Goal: Check status: Check status

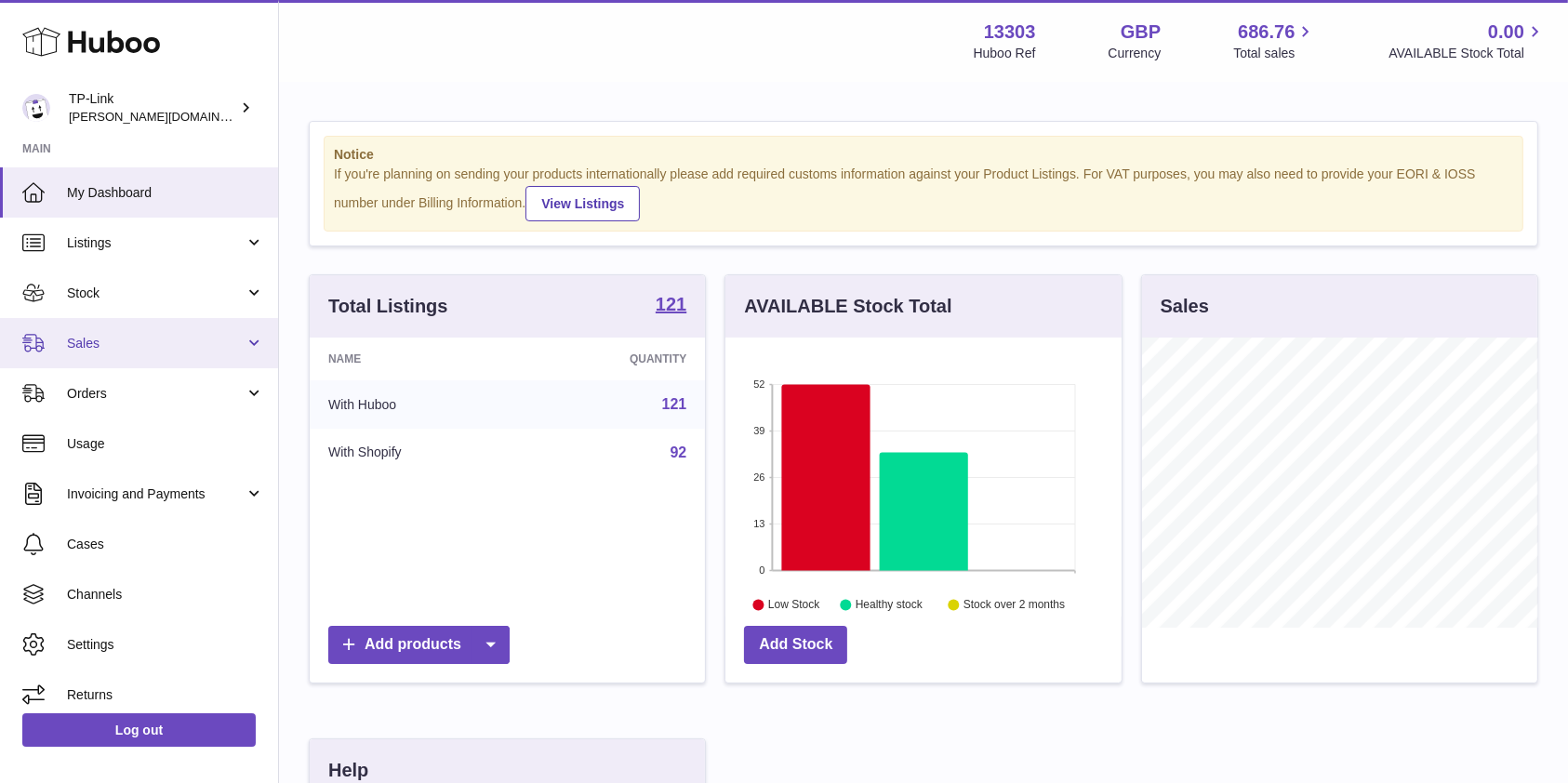
scroll to position [291, 395]
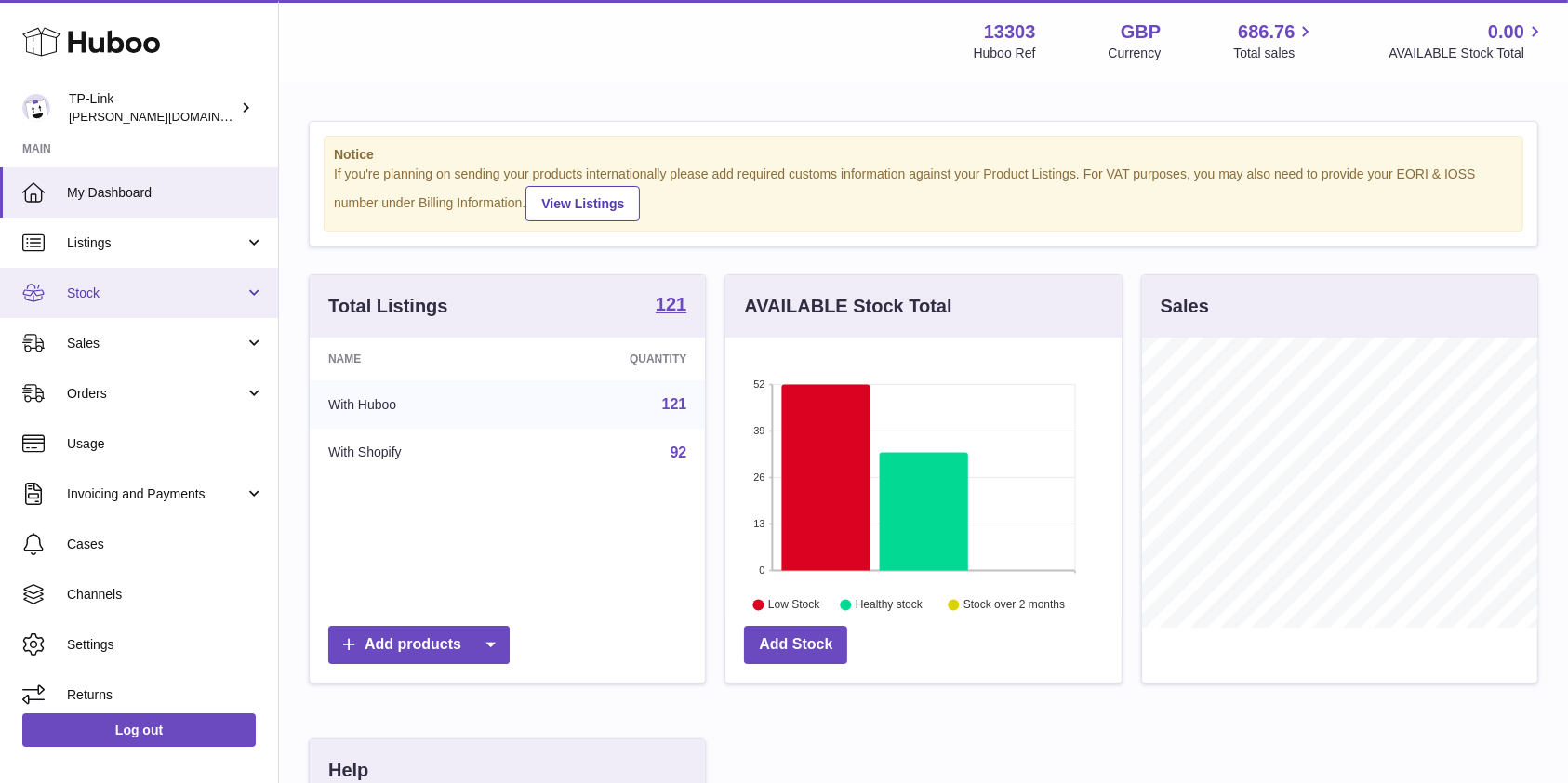
click at [172, 293] on span "Stock" at bounding box center [156, 294] width 178 height 18
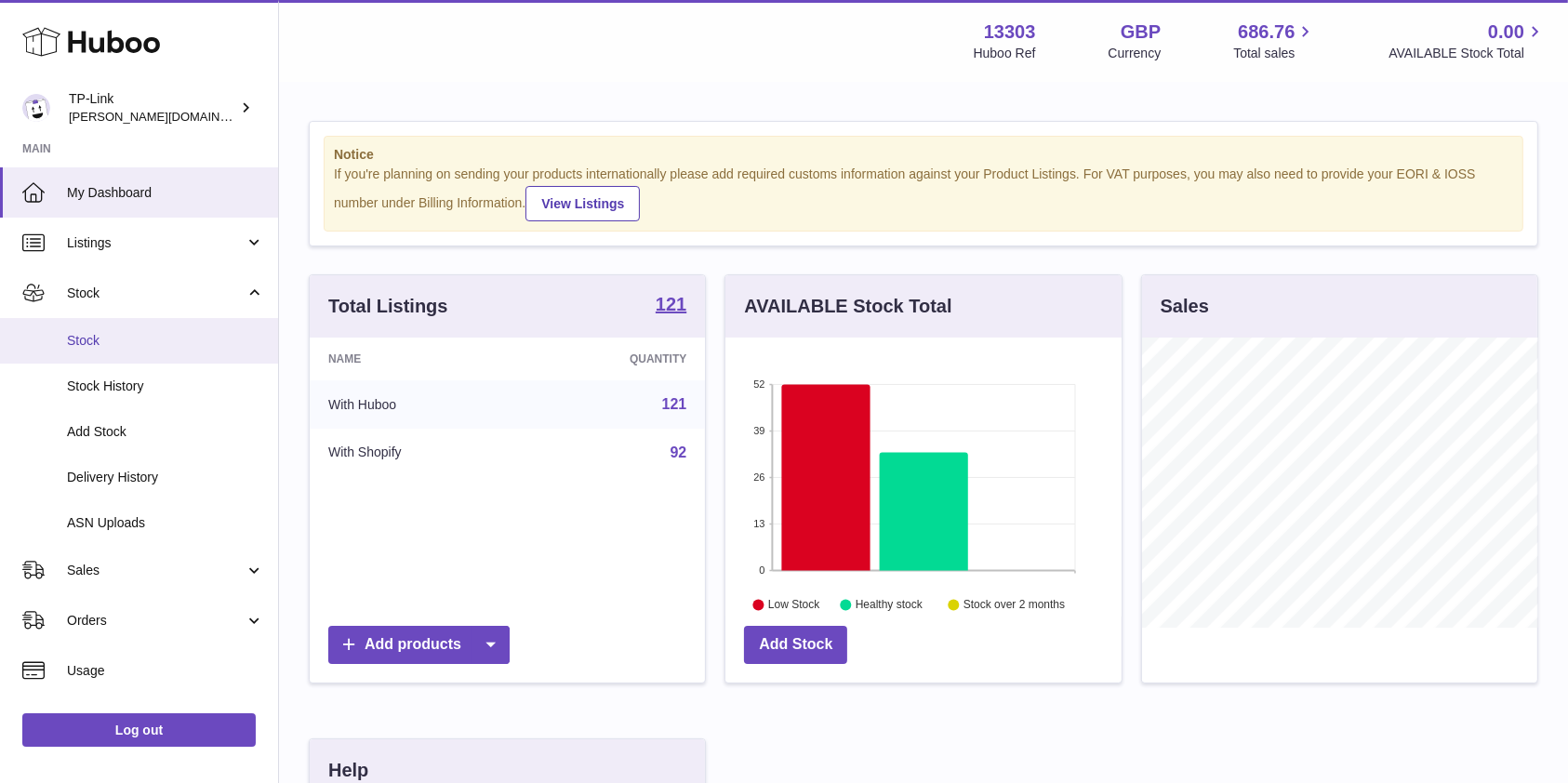
click at [166, 348] on span "Stock" at bounding box center [165, 342] width 197 height 18
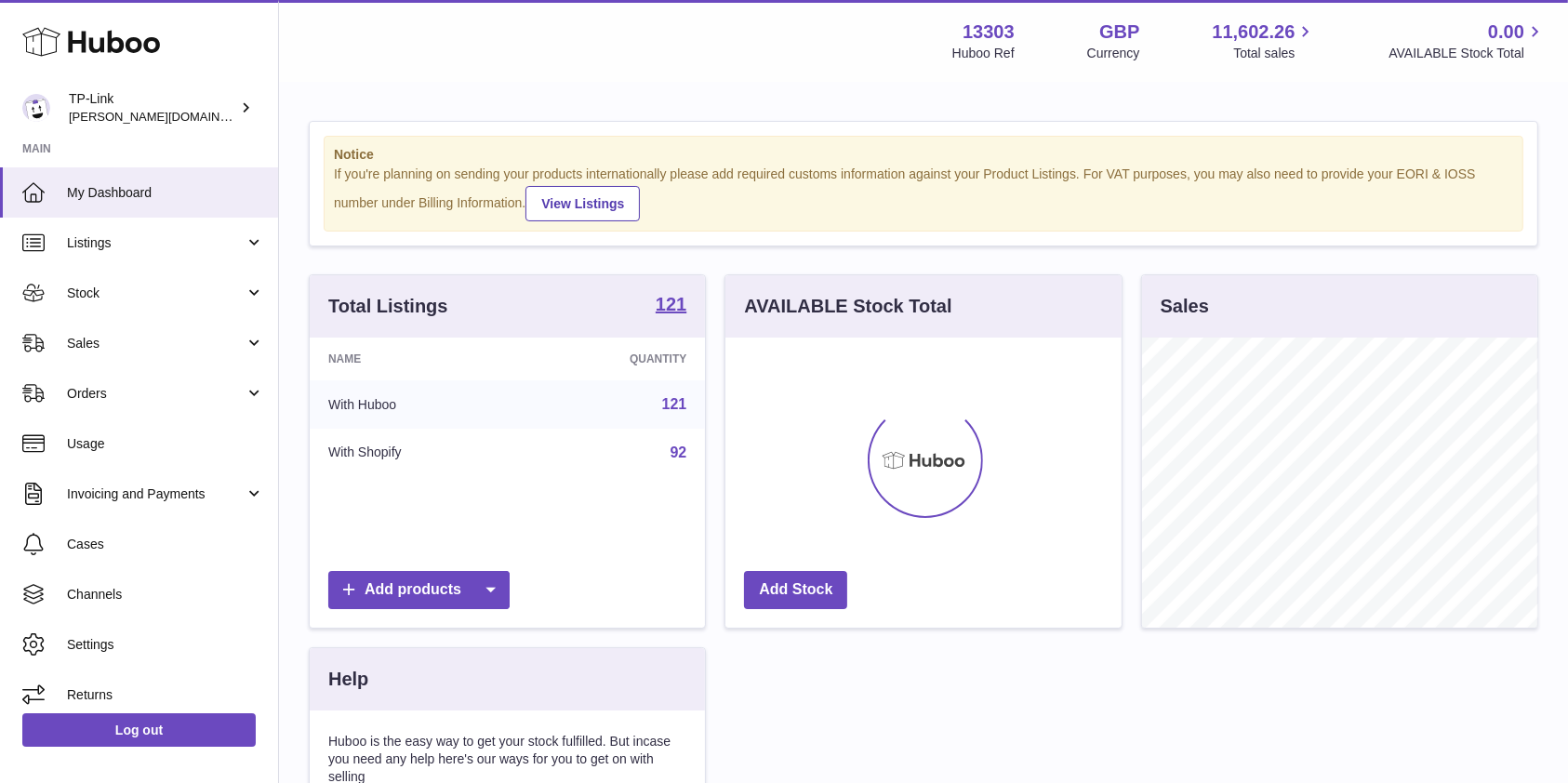
scroll to position [291, 395]
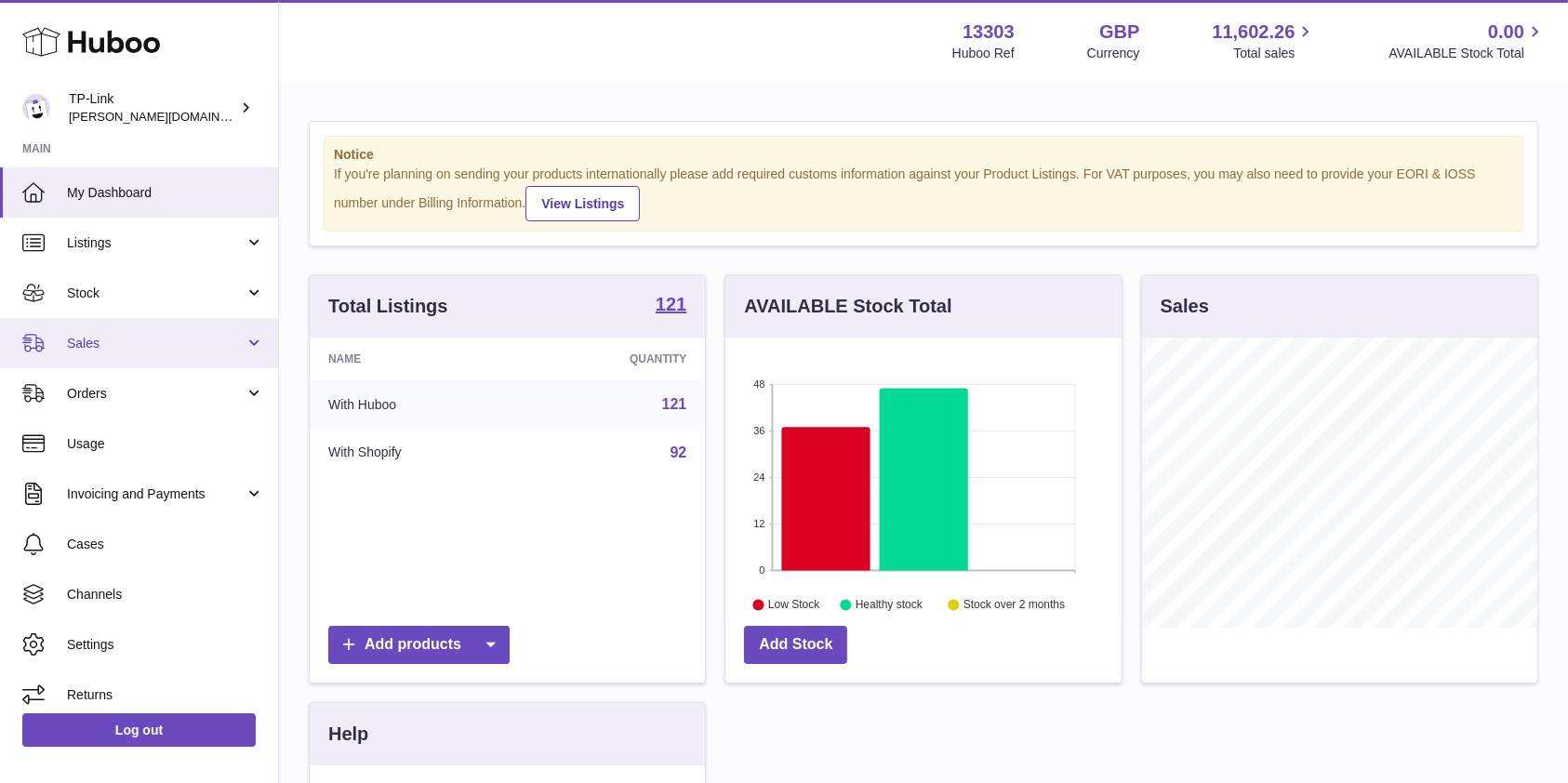
click at [116, 346] on span "Sales" at bounding box center [156, 344] width 178 height 18
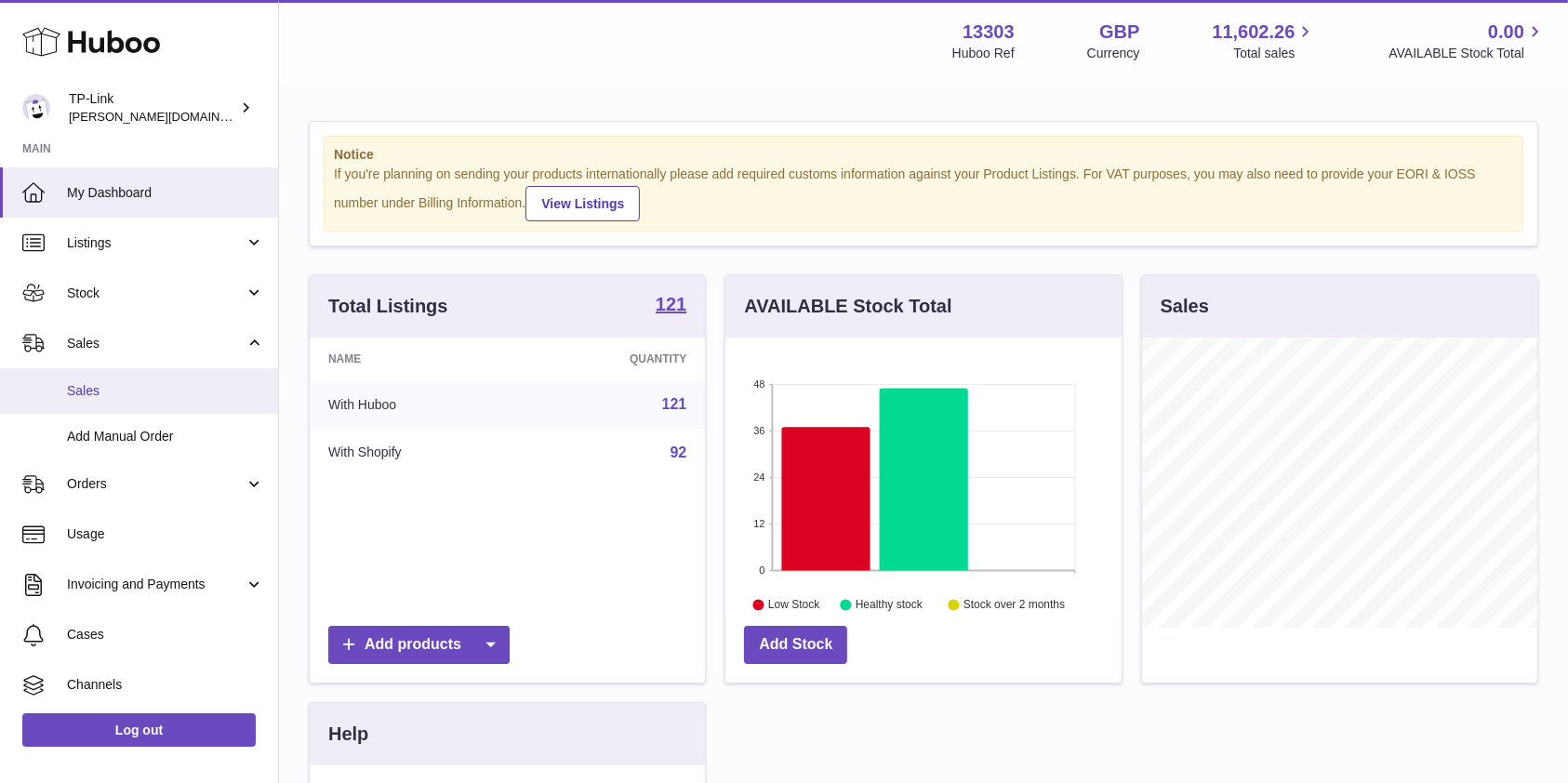
click at [140, 388] on span "Sales" at bounding box center [165, 392] width 197 height 18
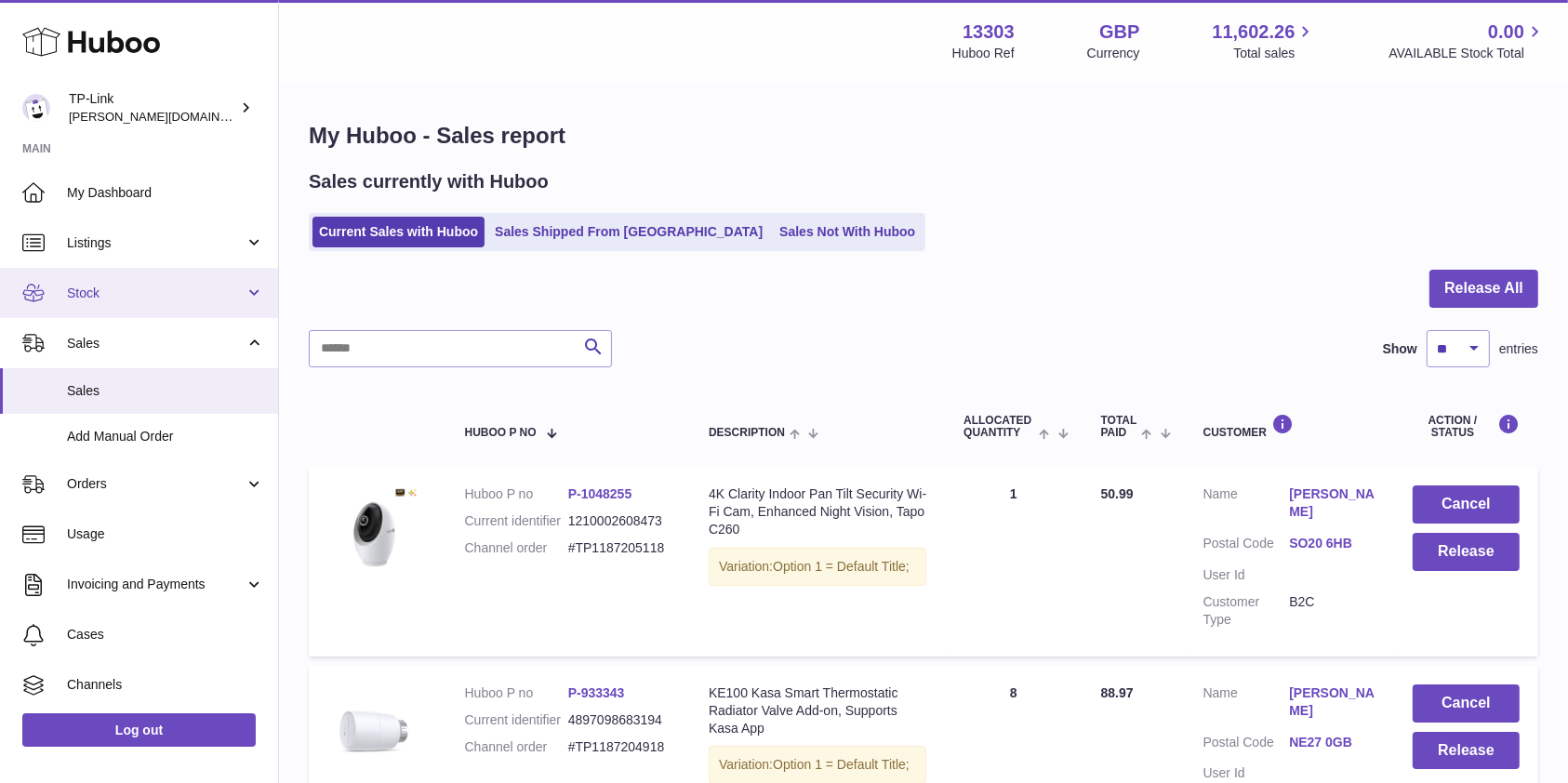
click at [116, 300] on span "Stock" at bounding box center [156, 294] width 178 height 18
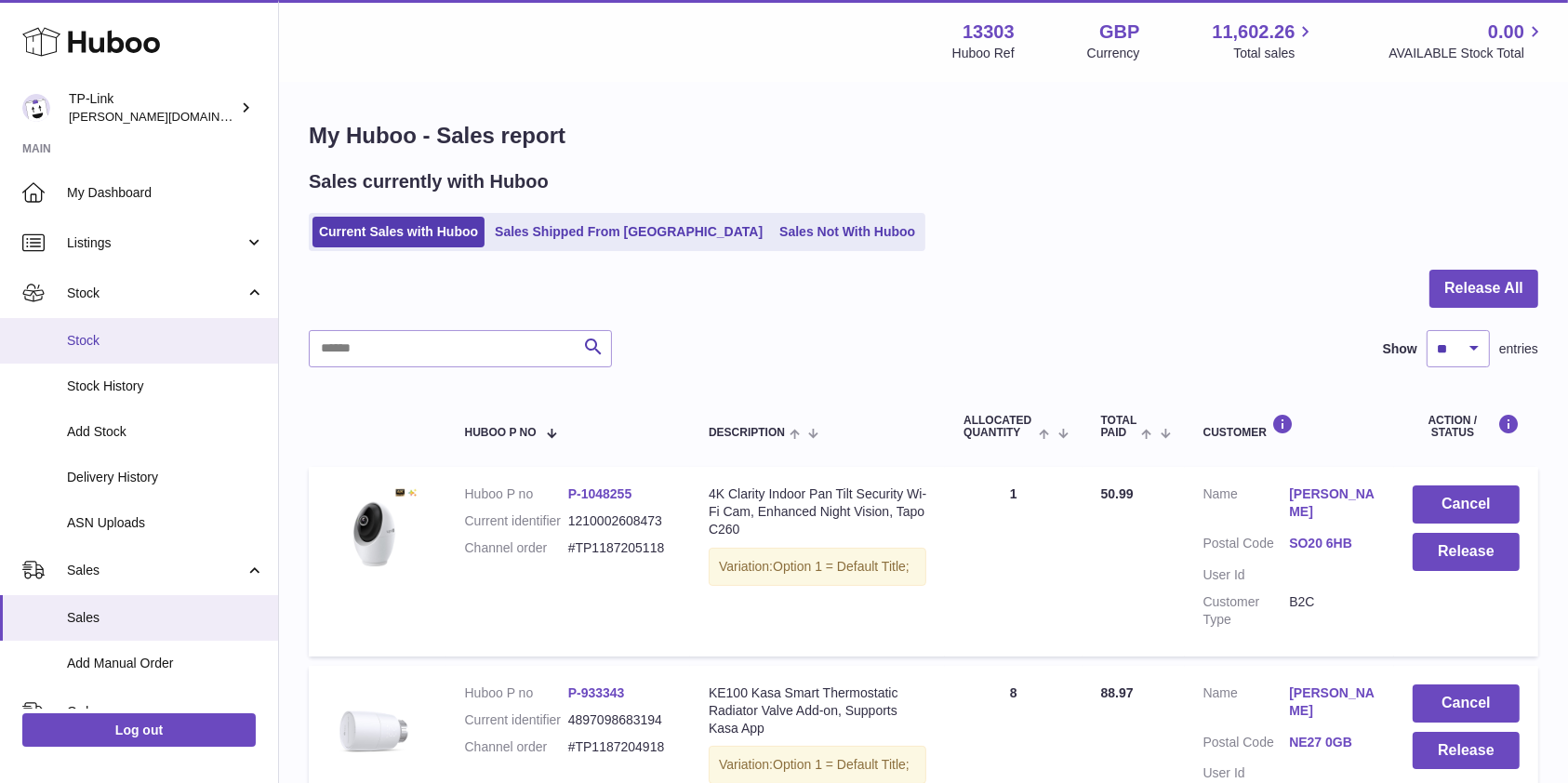
click at [125, 333] on span "Stock" at bounding box center [165, 342] width 197 height 18
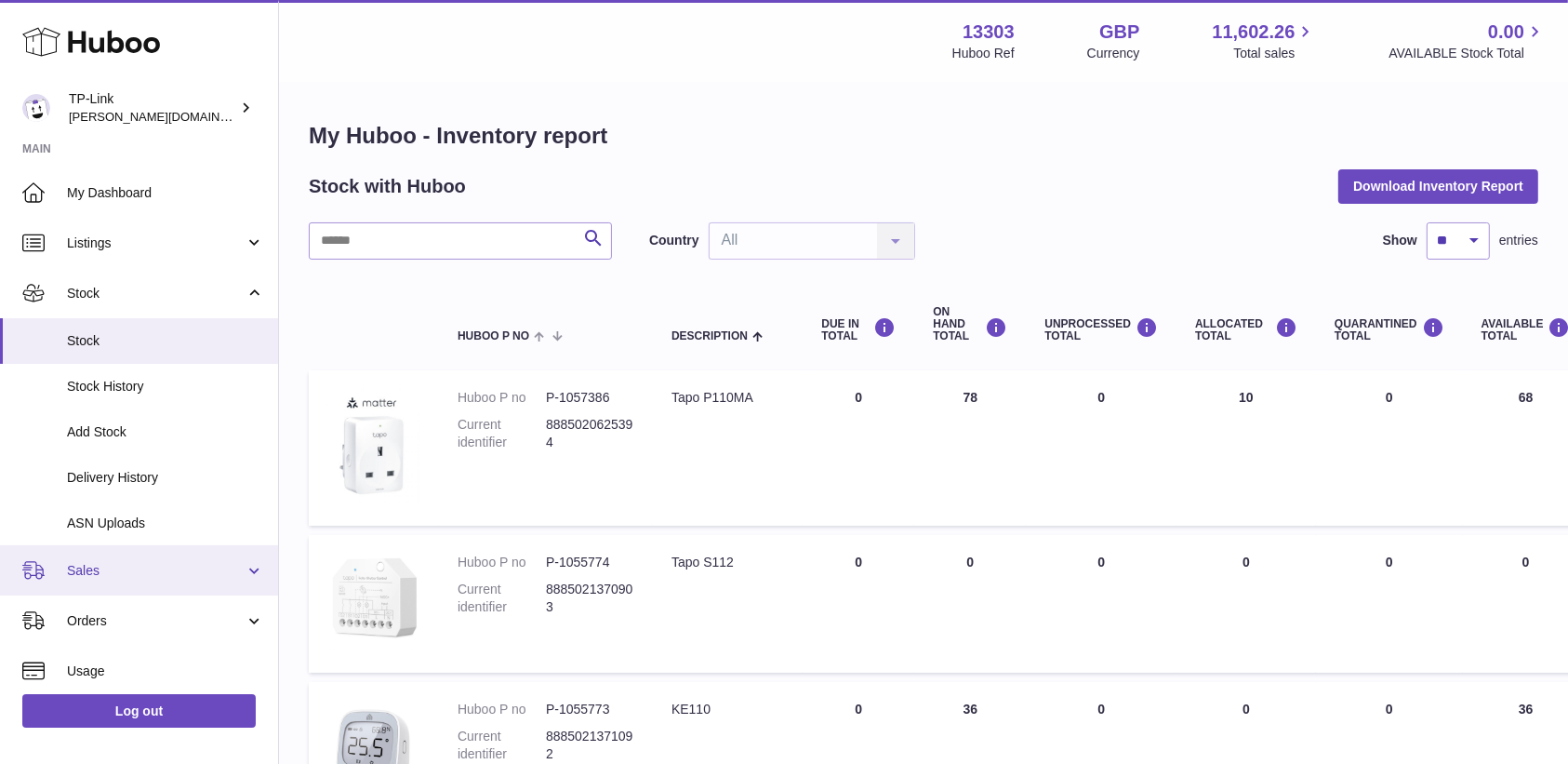
click at [123, 562] on span "Sales" at bounding box center [156, 571] width 178 height 18
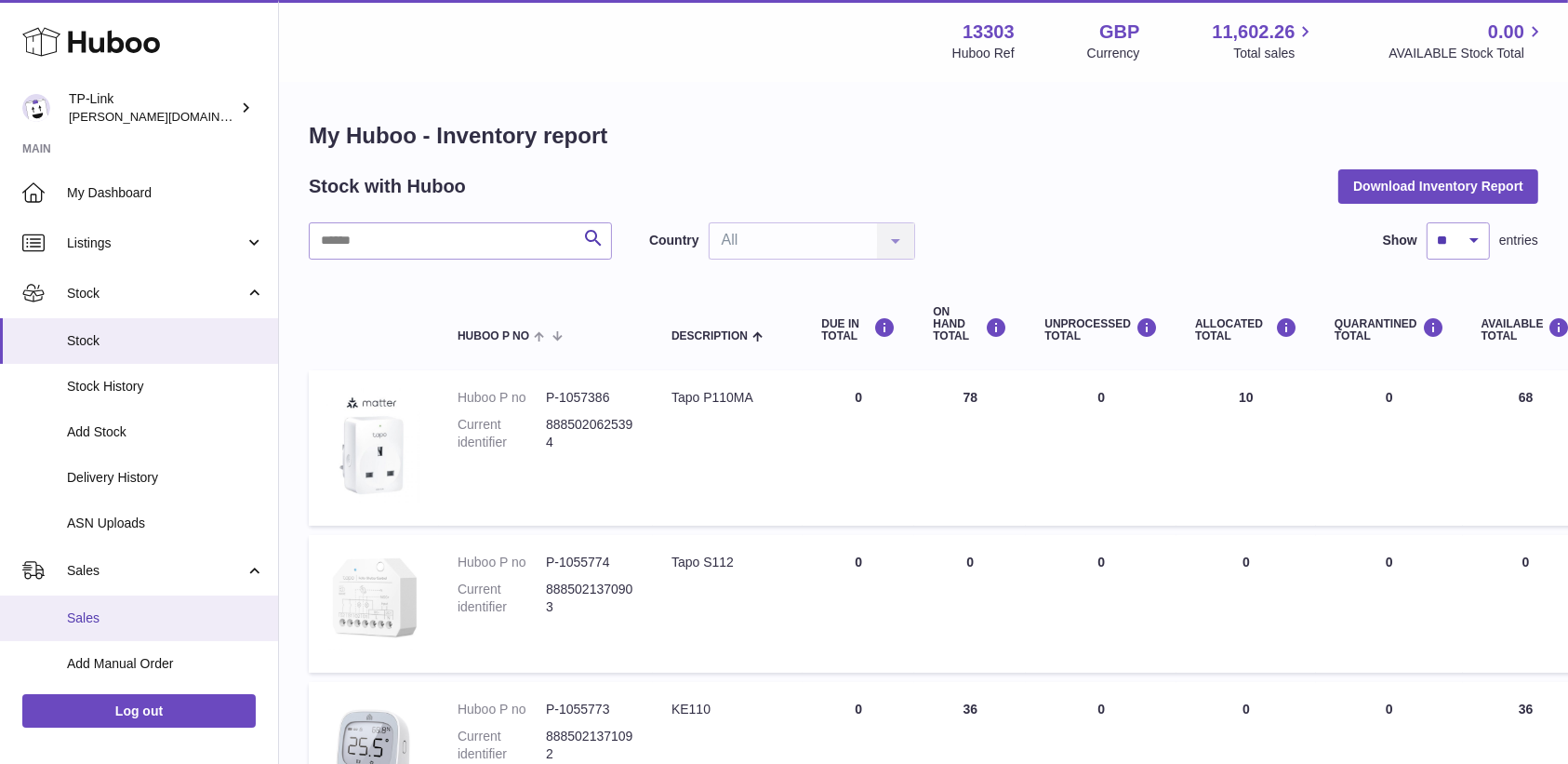
click at [141, 618] on span "Sales" at bounding box center [165, 618] width 197 height 18
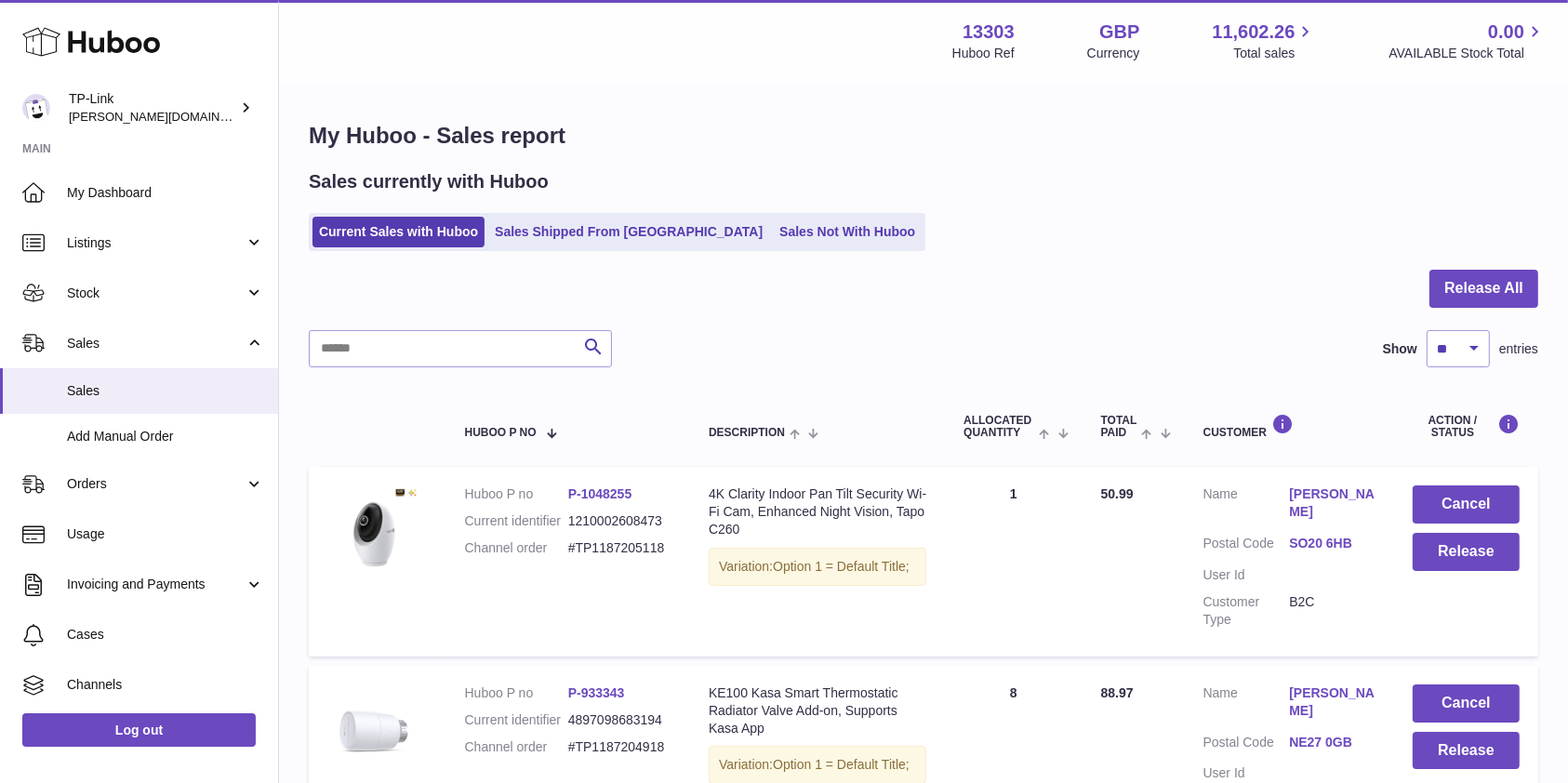
click at [1154, 298] on div at bounding box center [923, 300] width 1230 height 61
click at [1311, 199] on div "Sales currently with Huboo Current Sales with Huboo Sales Shipped From Huboo Sa…" at bounding box center [923, 211] width 1230 height 82
click at [641, 242] on link "Sales Shipped From Huboo" at bounding box center [628, 232] width 280 height 31
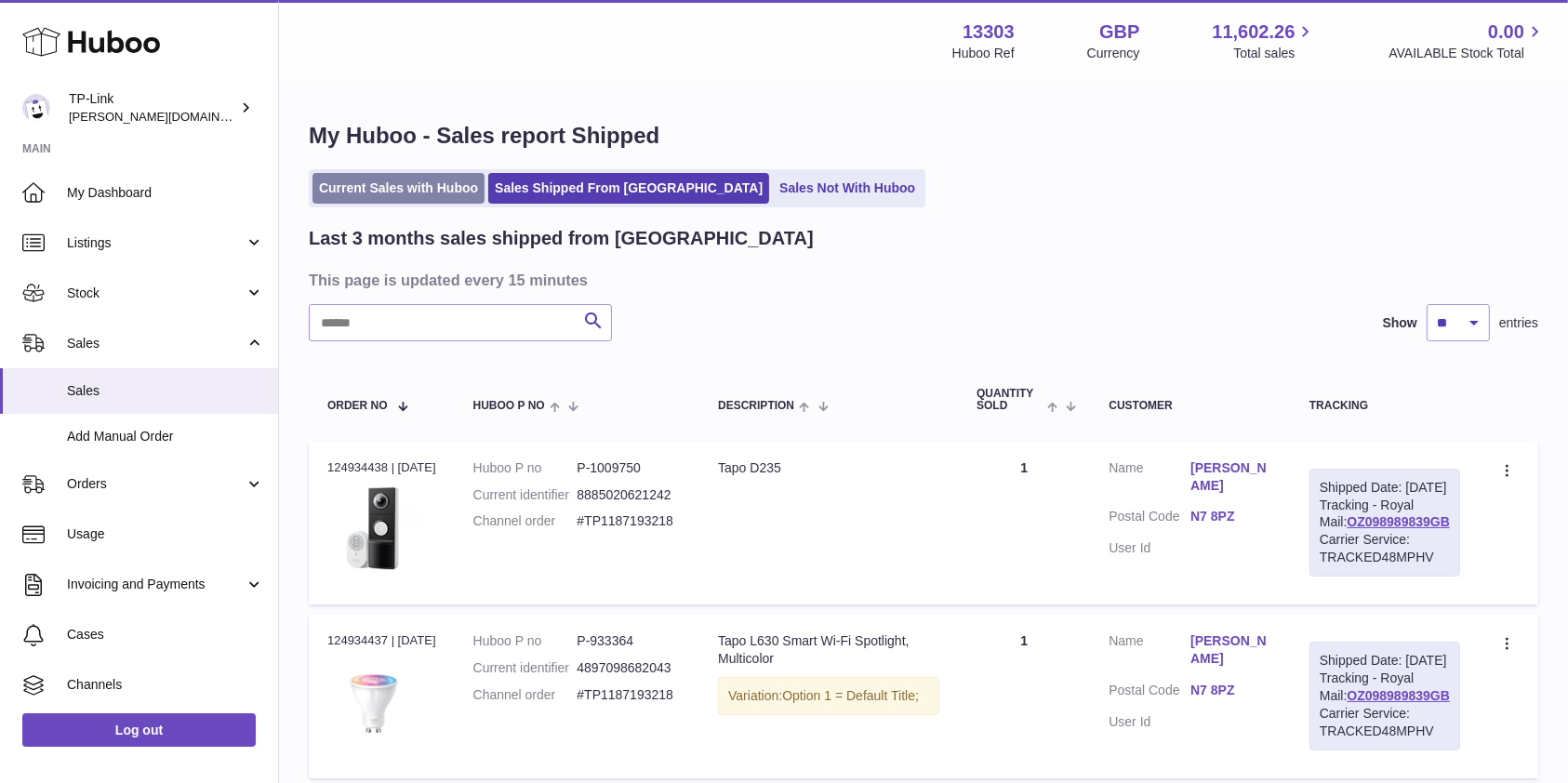
click at [424, 195] on link "Current Sales with Huboo" at bounding box center [398, 188] width 172 height 31
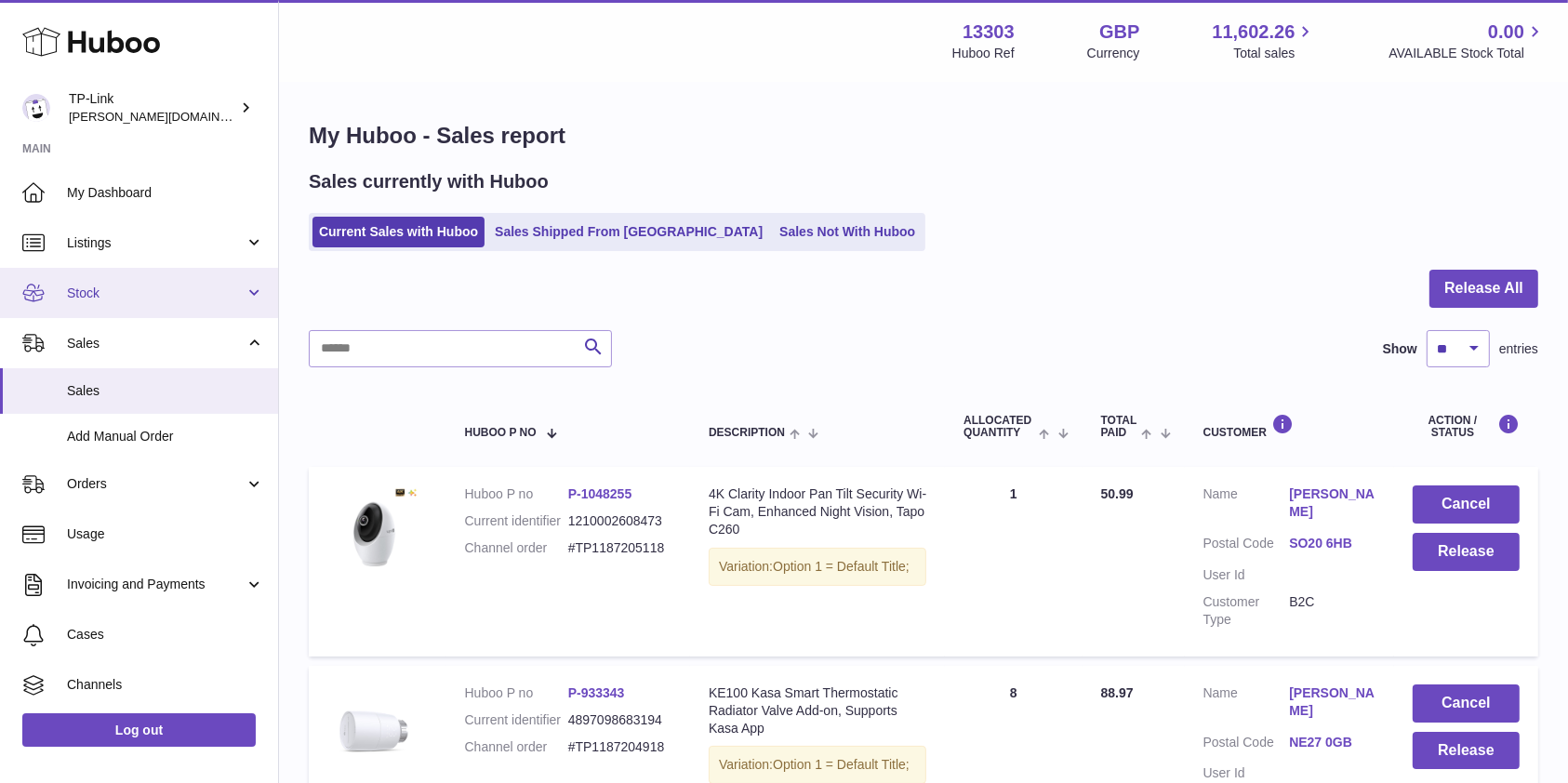
click at [162, 314] on link "Stock" at bounding box center [139, 293] width 278 height 50
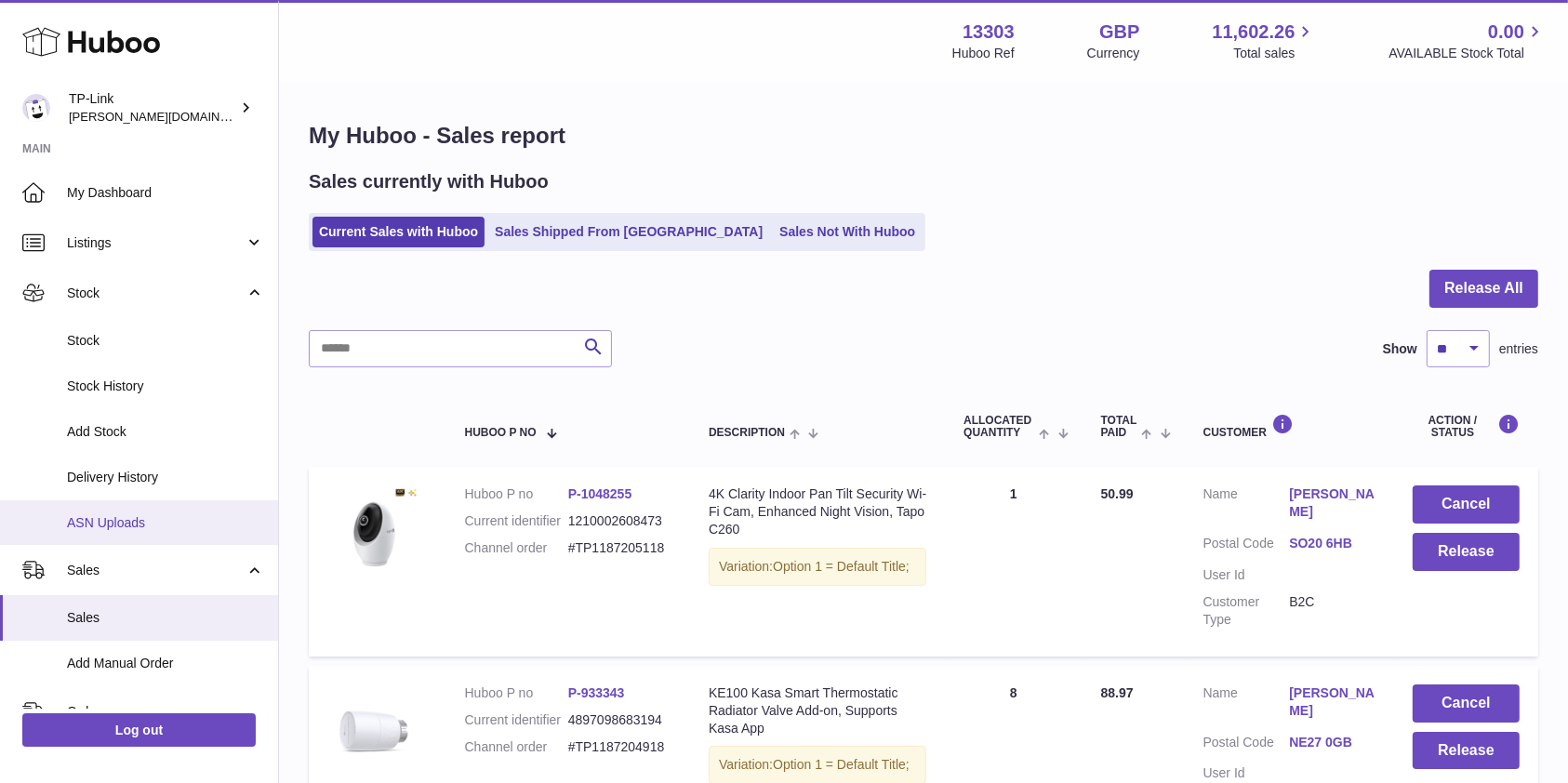
click at [106, 523] on span "ASN Uploads" at bounding box center [165, 523] width 197 height 18
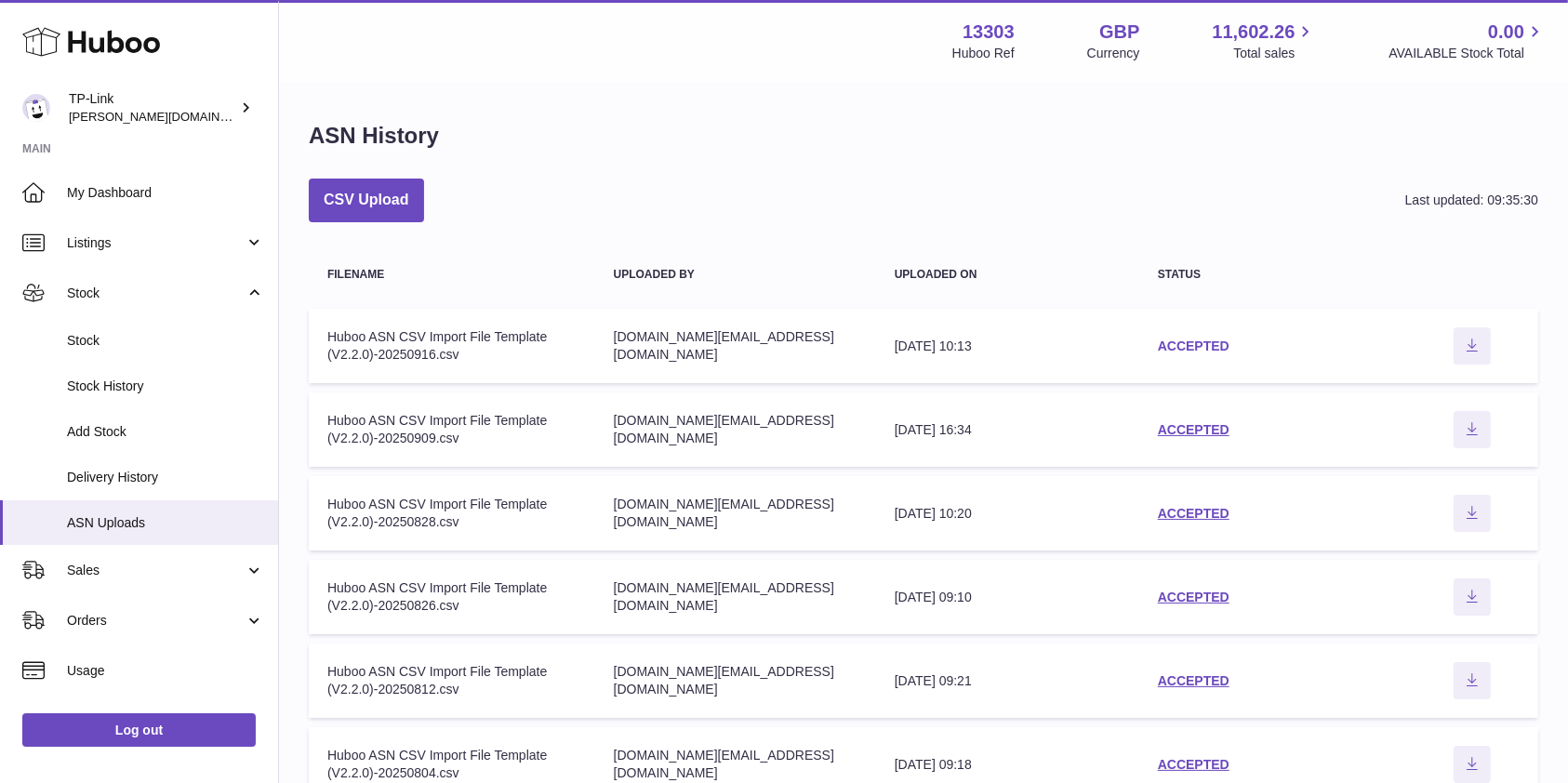
click at [1199, 347] on link "ACCEPTED" at bounding box center [1194, 346] width 72 height 15
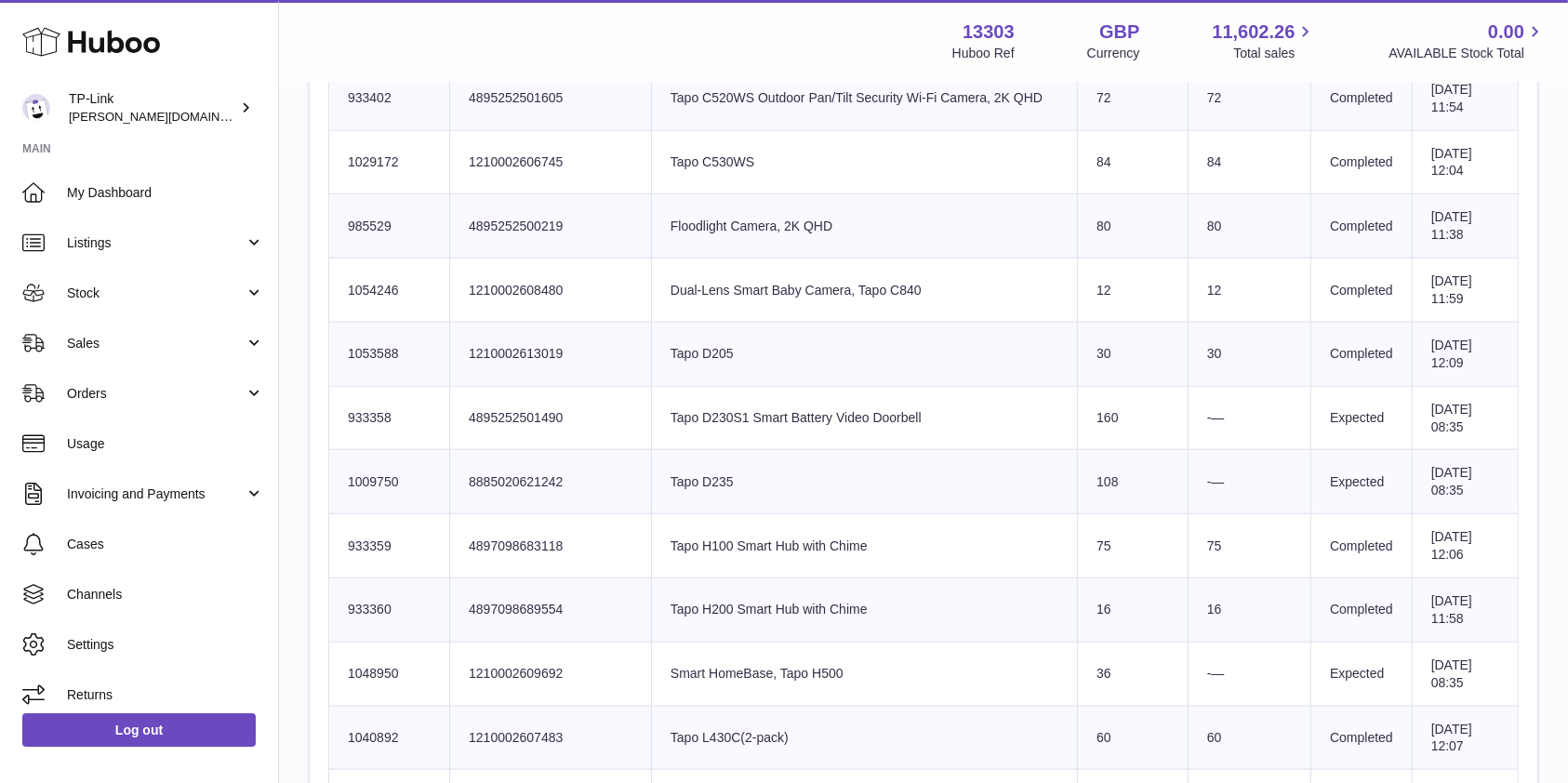
scroll to position [1861, 0]
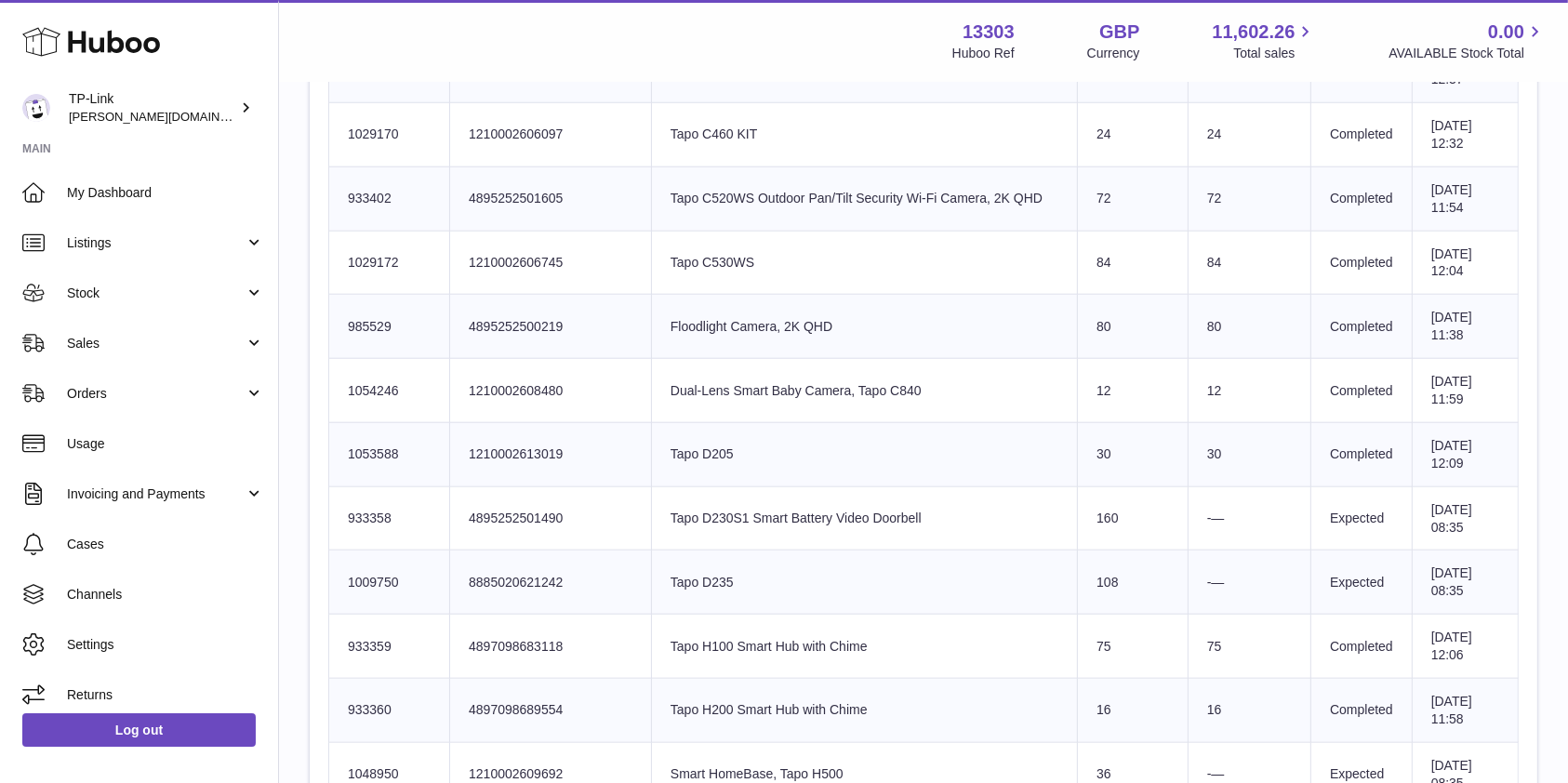
drag, startPoint x: 814, startPoint y: 509, endPoint x: 1246, endPoint y: 575, distance: 437.0
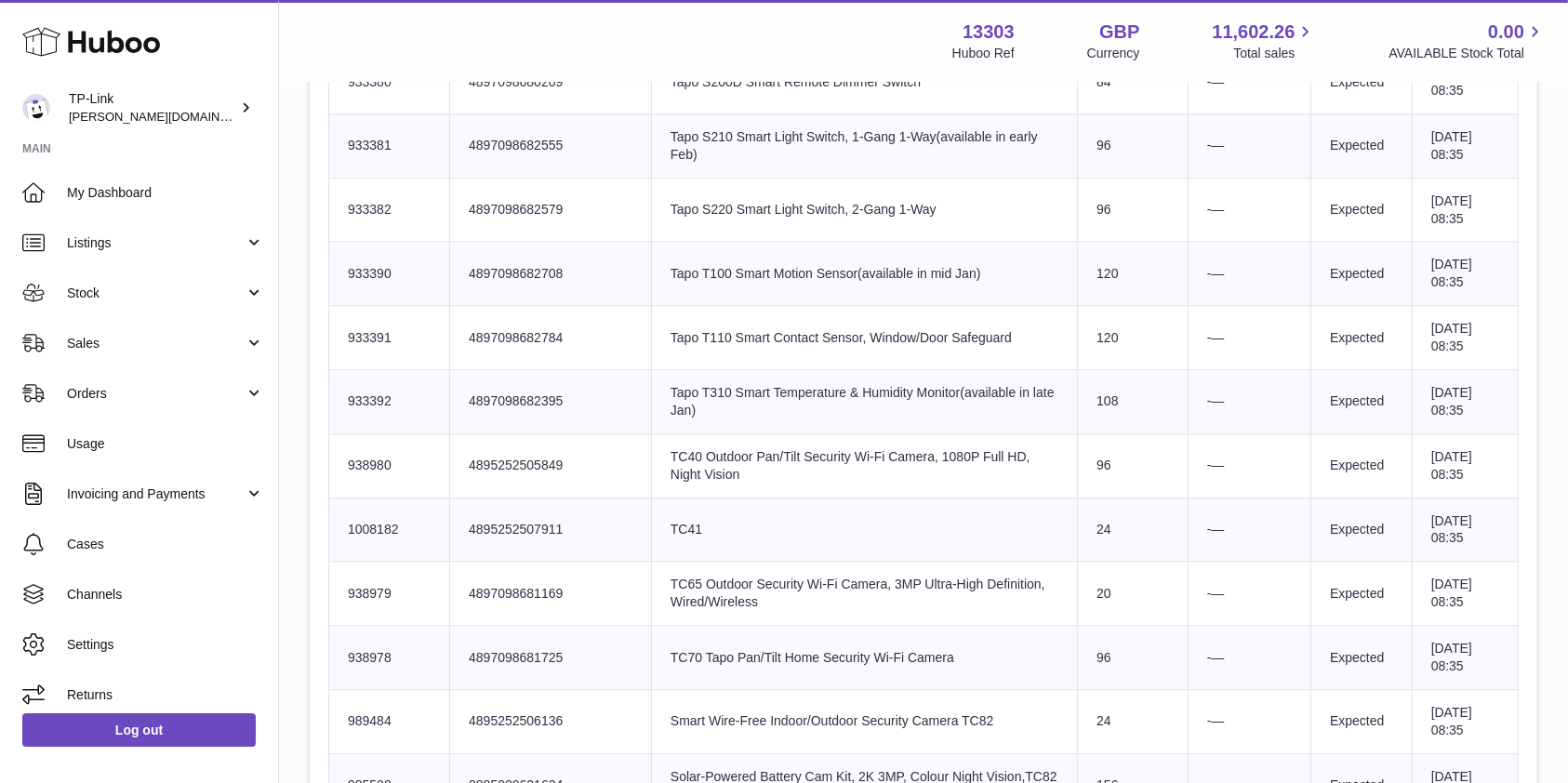
scroll to position [4466, 0]
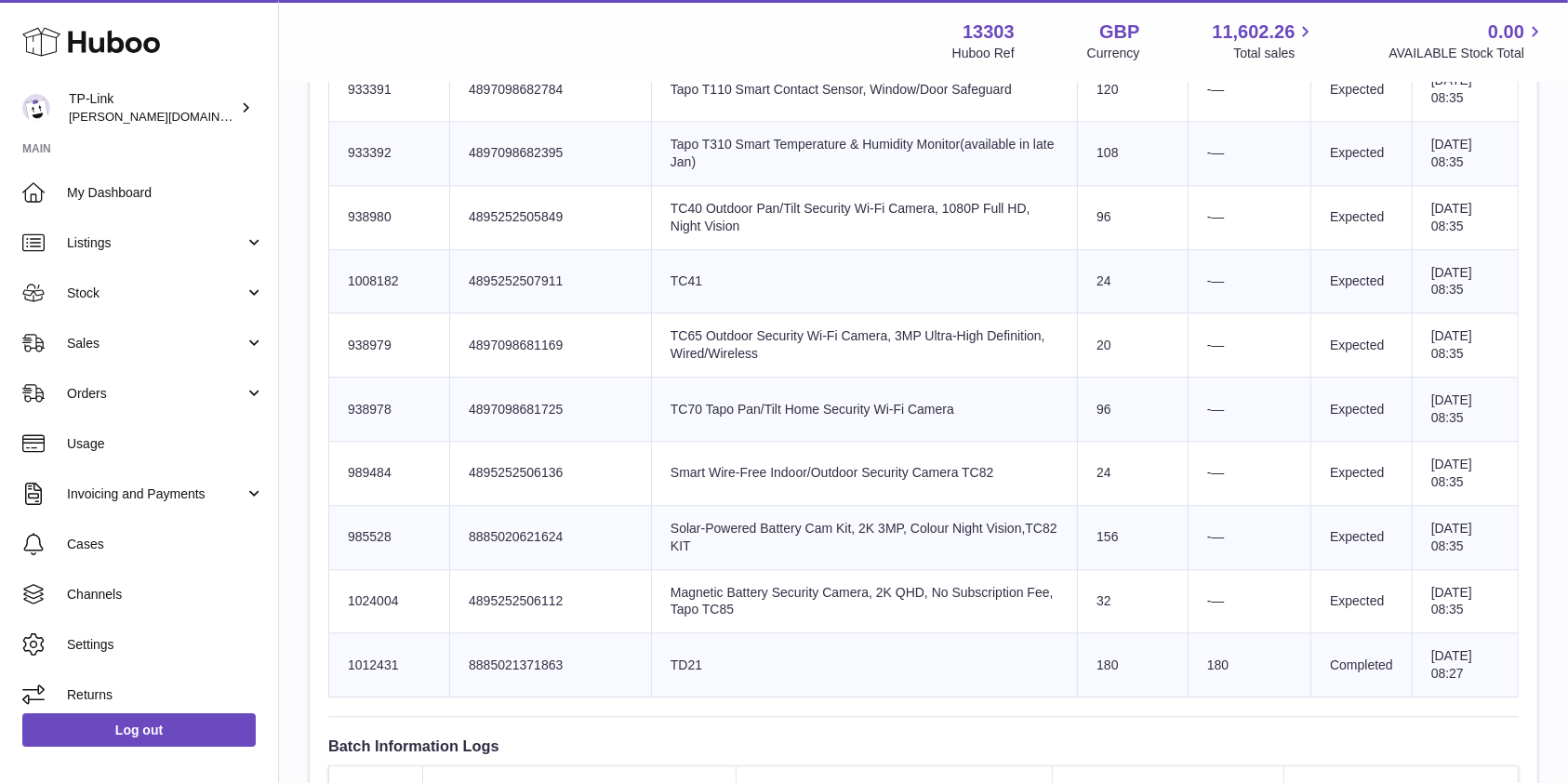
click at [802, 490] on td "Product title Smart Wire-Free Indoor/Outdoor Security Camera TC82" at bounding box center [863, 473] width 426 height 64
